Goal: Task Accomplishment & Management: Use online tool/utility

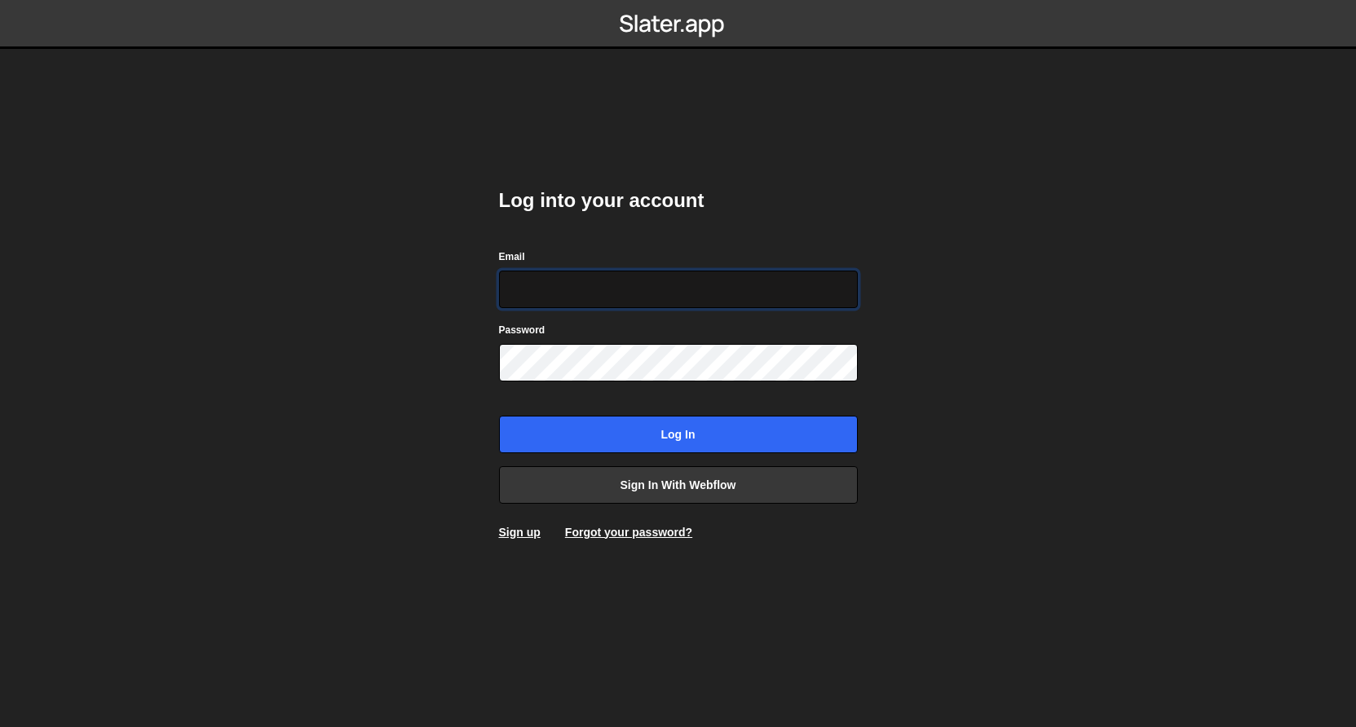
type input "hello@madebygrant.co.uk"
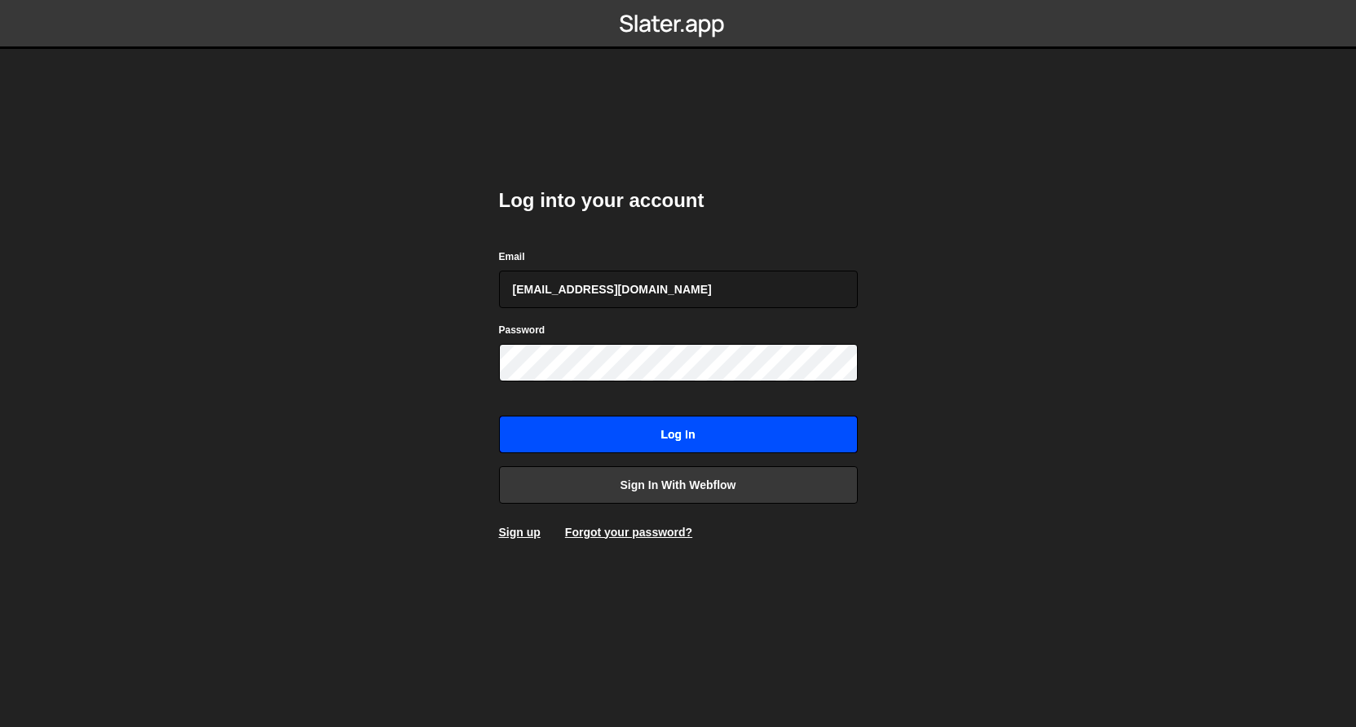
click at [639, 427] on input "Log in" at bounding box center [678, 435] width 359 height 38
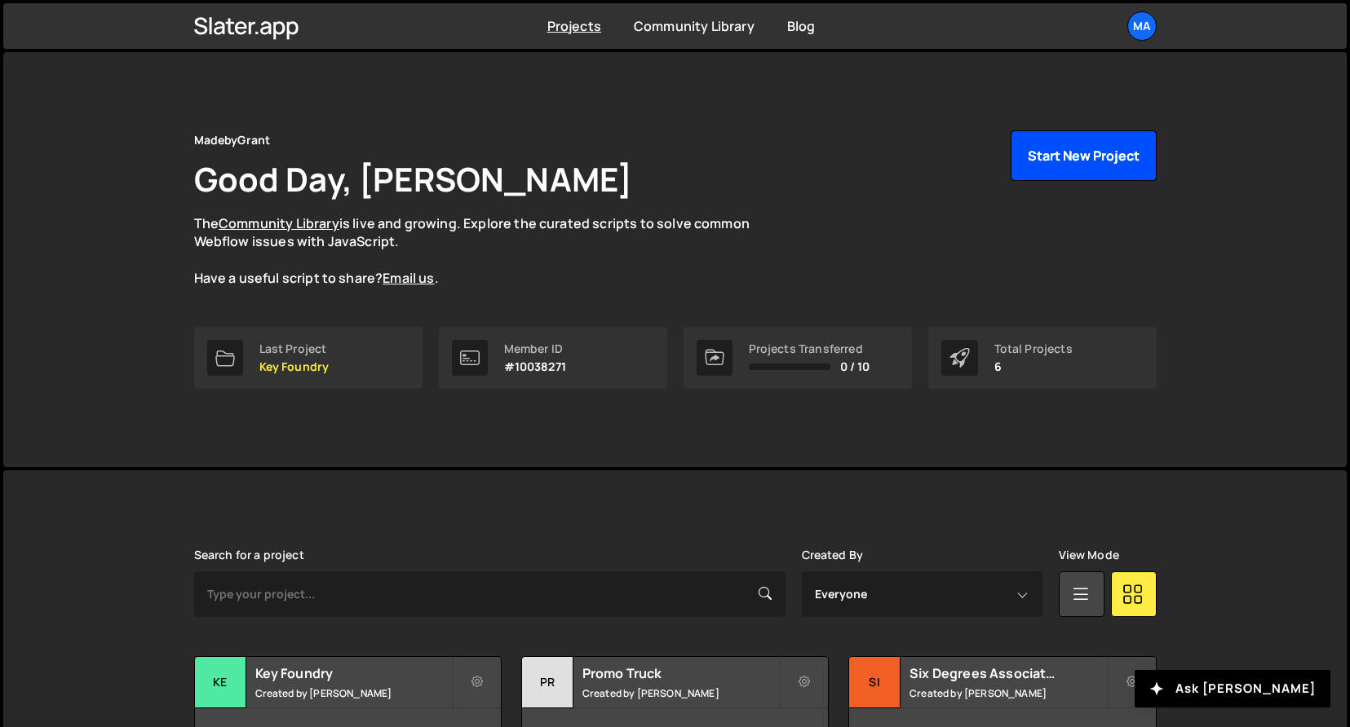
click at [1096, 172] on button "Start New Project" at bounding box center [1083, 155] width 146 height 51
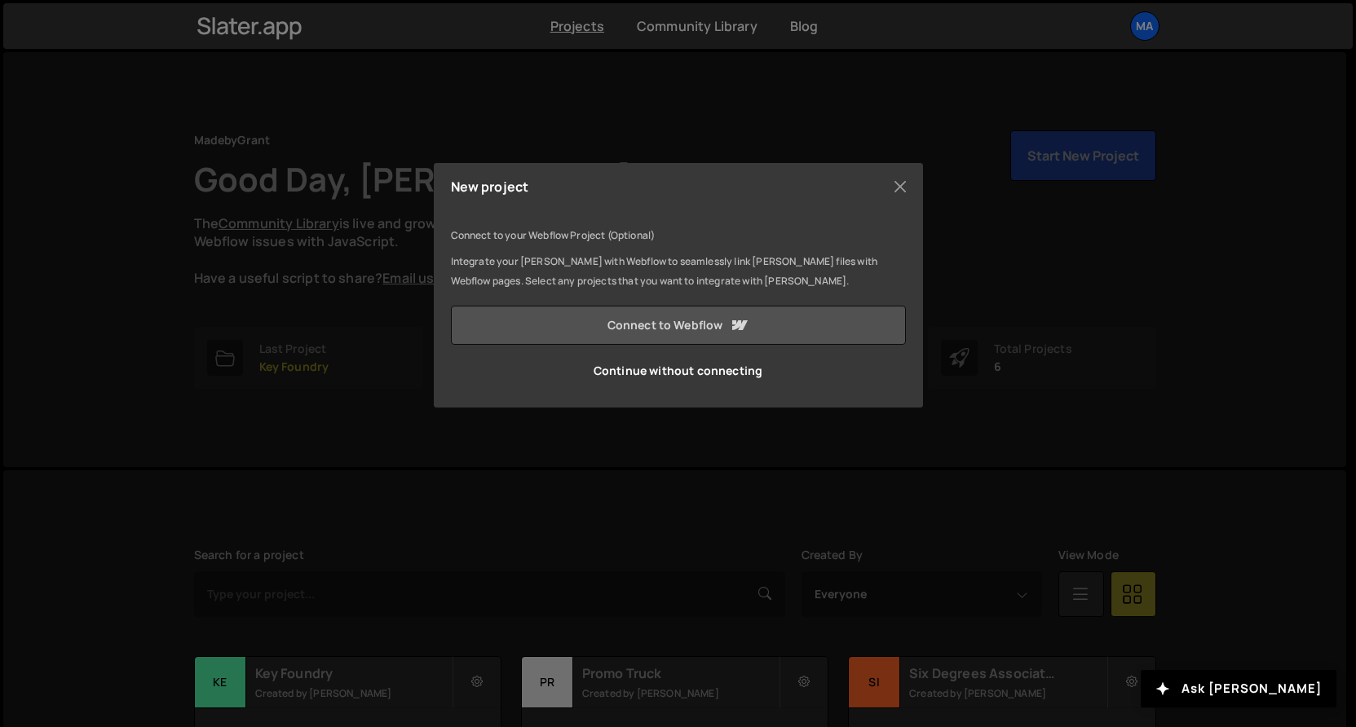
click at [657, 332] on link "Connect to Webflow" at bounding box center [678, 325] width 455 height 39
click at [705, 338] on link "Loading... Sending you to Webflow" at bounding box center [678, 325] width 455 height 39
click at [897, 192] on button "Close" at bounding box center [900, 187] width 24 height 24
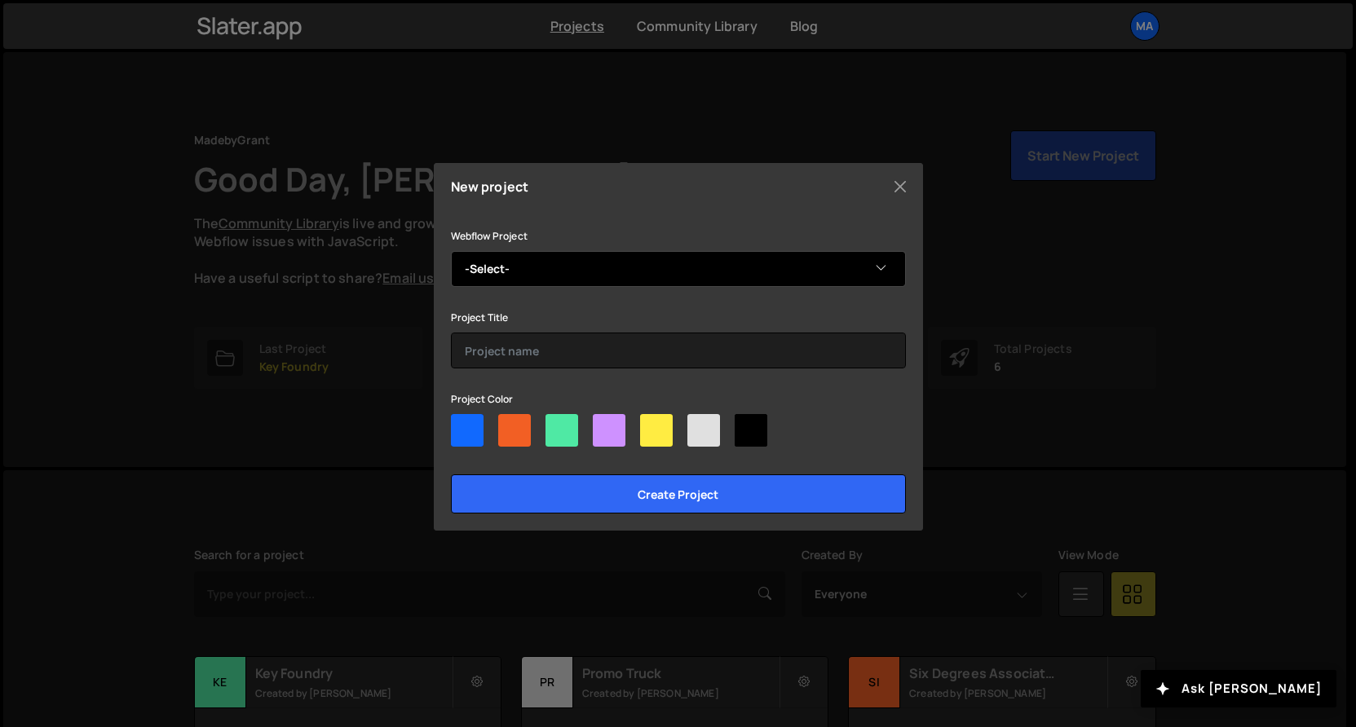
click at [600, 285] on select "-Select- Uttoxeter Gymnastics Club" at bounding box center [678, 269] width 455 height 36
select select "682cba6c679ed3d3b573fbae"
click at [451, 251] on select "-Select- Uttoxeter Gymnastics Club" at bounding box center [678, 269] width 455 height 36
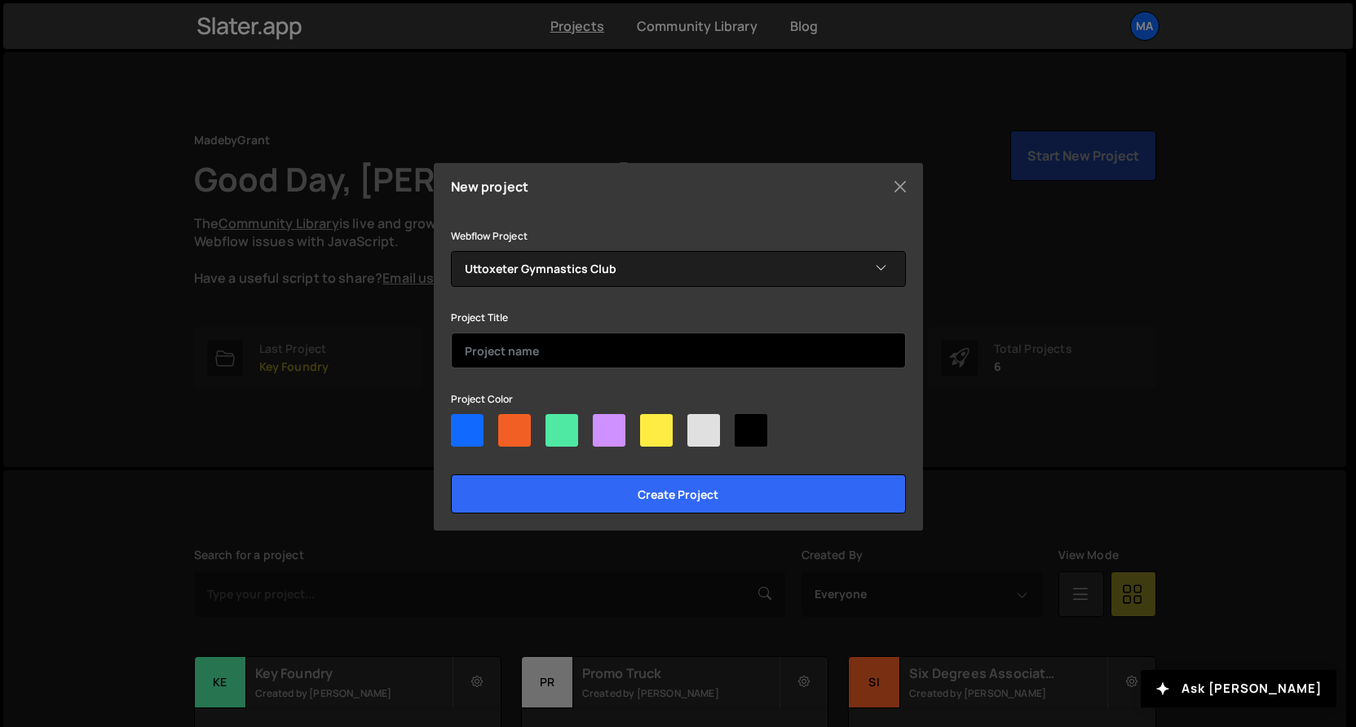
click at [572, 350] on input "text" at bounding box center [678, 351] width 455 height 36
type input "Uttoxeter Gymnastics Club"
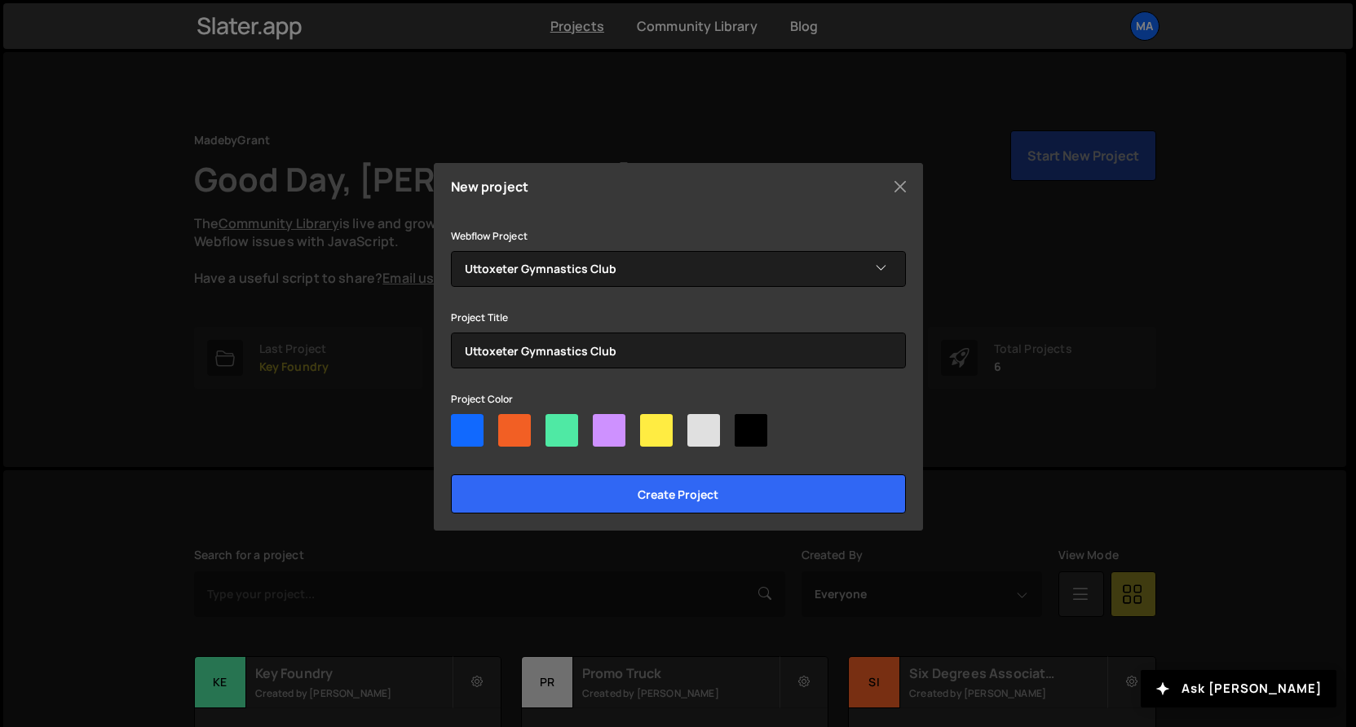
click at [759, 441] on div at bounding box center [751, 430] width 33 height 33
click at [745, 425] on input"] "radio" at bounding box center [740, 419] width 11 height 11
radio input"] "true"
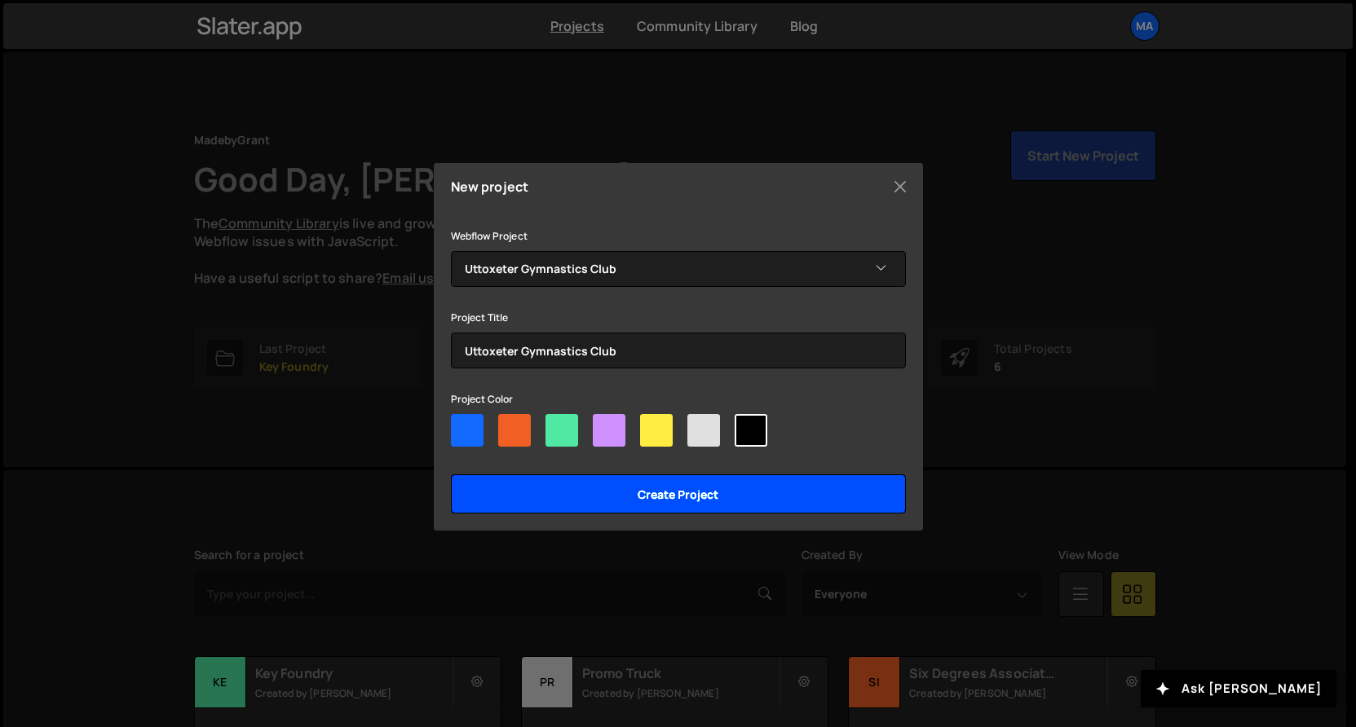
click at [739, 497] on input "Create project" at bounding box center [678, 494] width 455 height 39
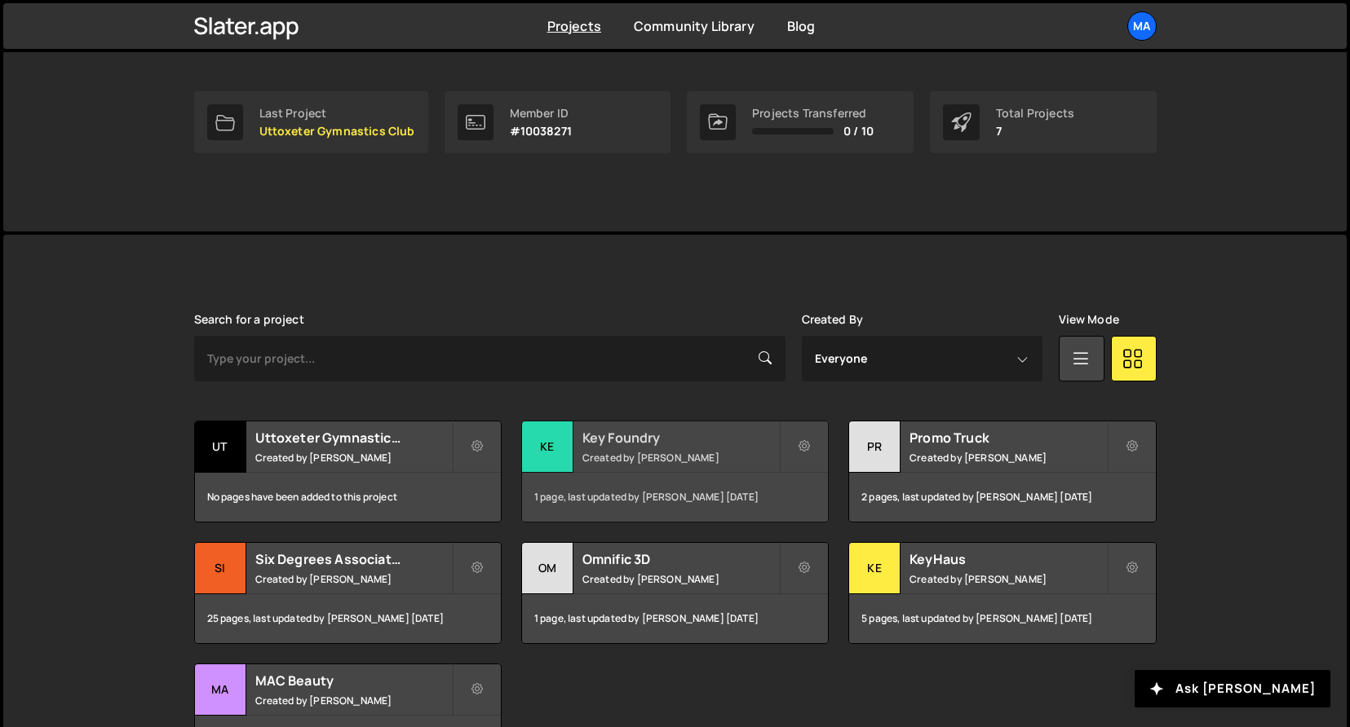
scroll to position [261, 0]
